Goal: Check status: Check status

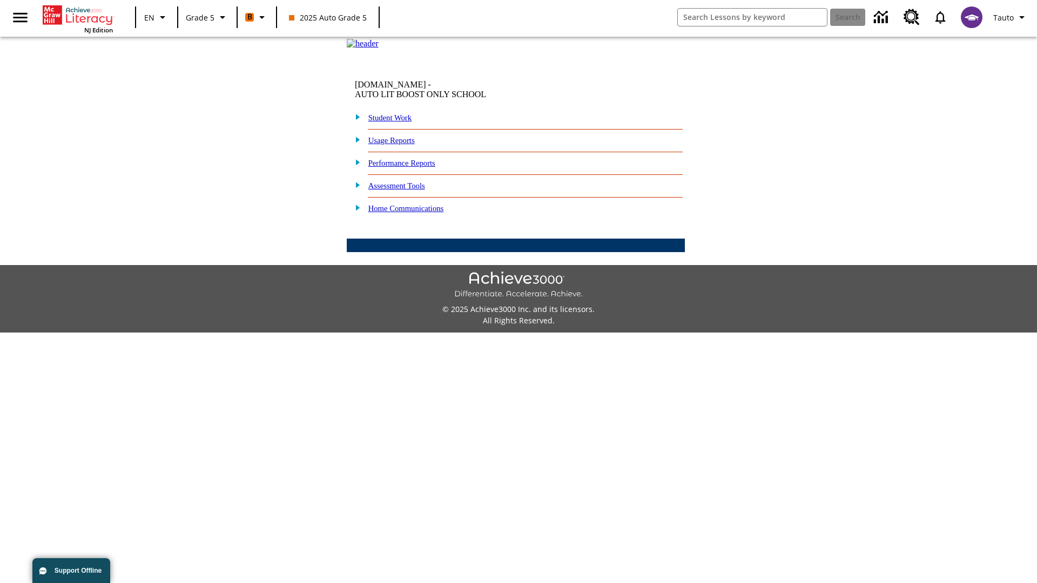
click at [397, 122] on link "Student Work" at bounding box center [389, 117] width 43 height 9
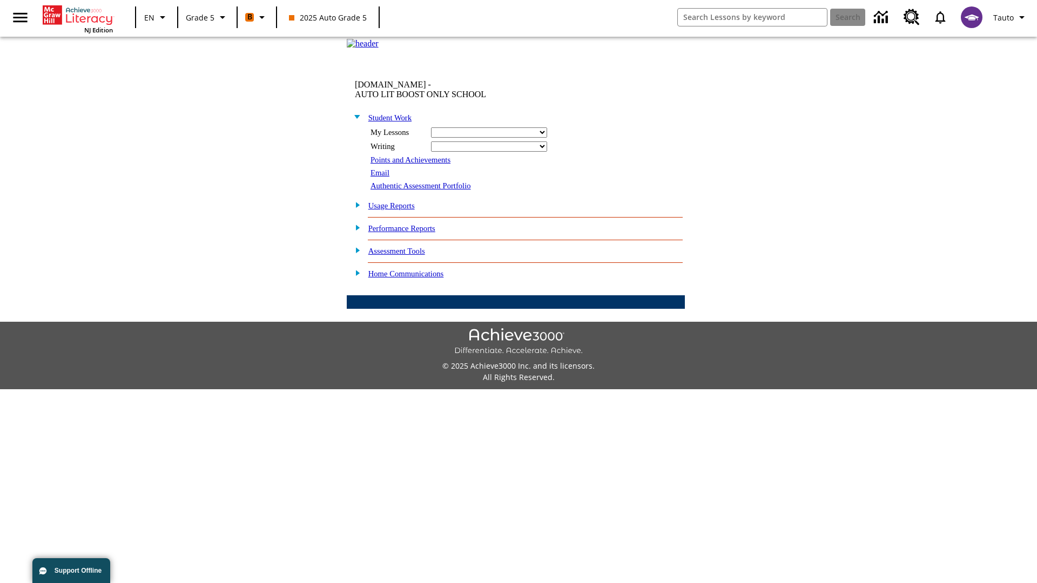
select select "/options/reports/?report_id=12&atype=4&section=2"
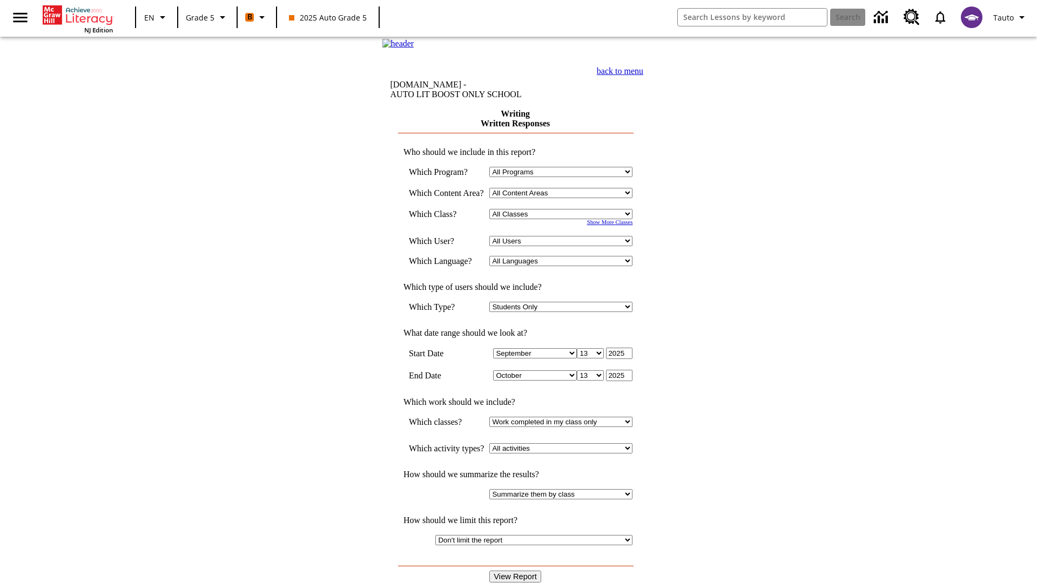
click at [564, 219] on select "Select a Class: All Classes 2025 Auto Grade 5 OL 2025 Auto Grade 6" at bounding box center [560, 214] width 143 height 10
select select "11133131"
